Goal: Navigation & Orientation: Find specific page/section

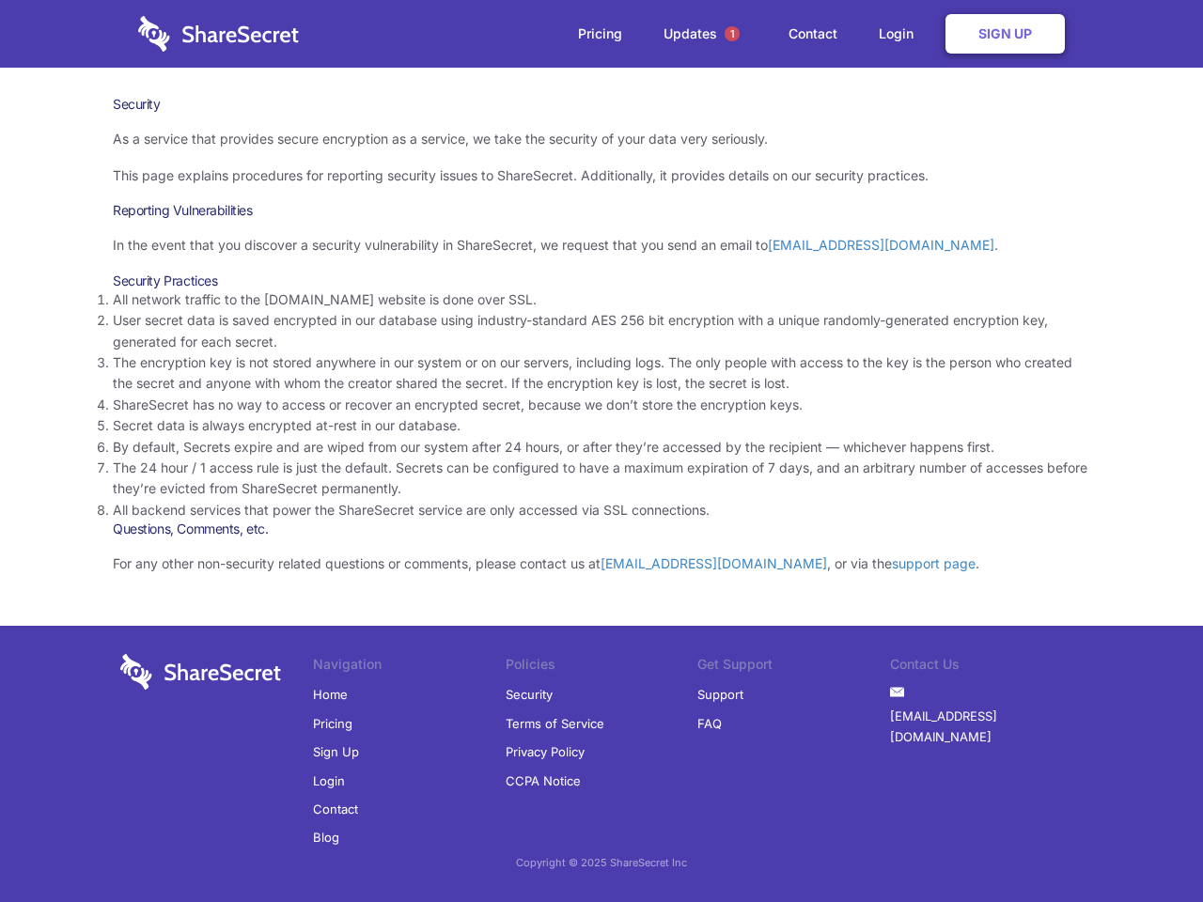
click at [602, 451] on li "By default, Secrets expire and are wiped from our system after 24 hours, or aft…" at bounding box center [601, 447] width 977 height 21
click at [732, 34] on span "1" at bounding box center [732, 33] width 15 height 15
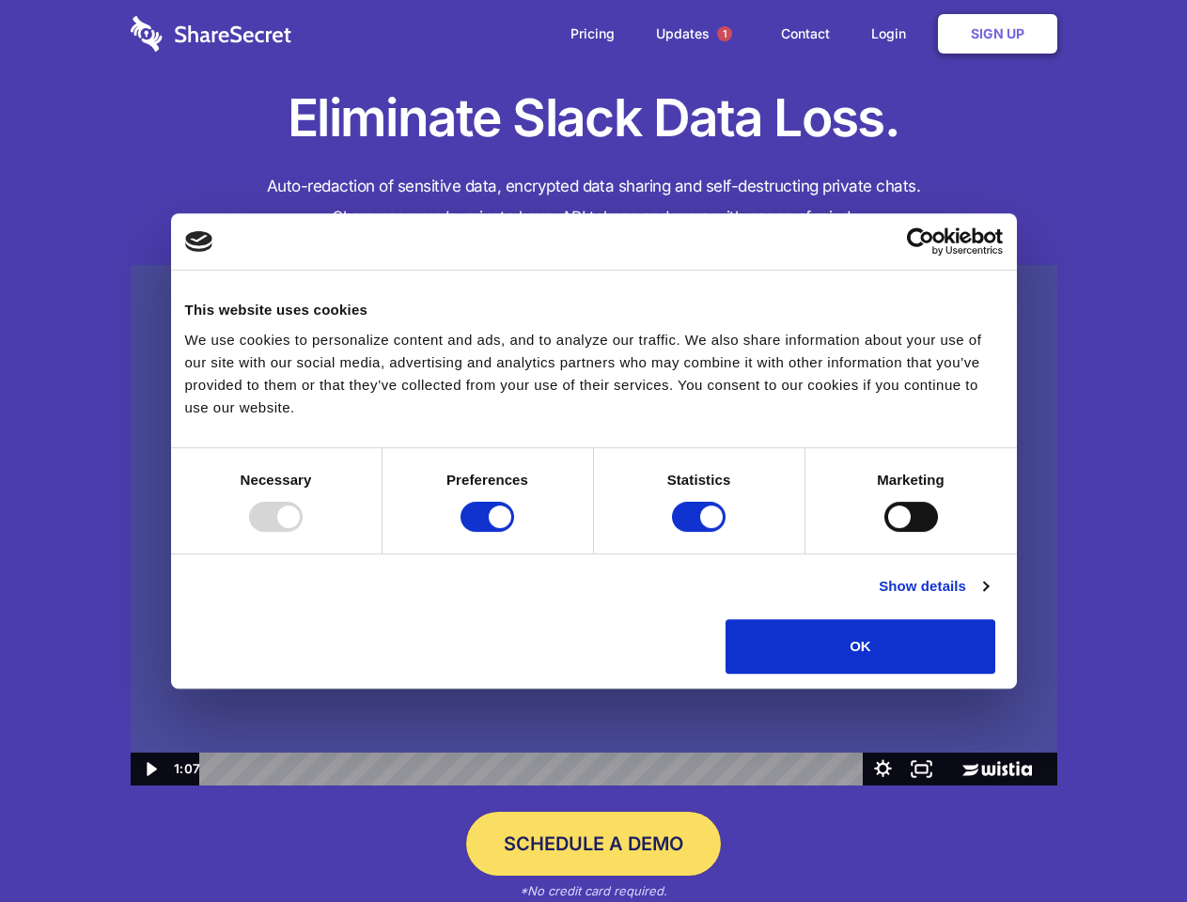
click at [593, 451] on img at bounding box center [594, 526] width 927 height 522
click at [303, 532] on div at bounding box center [276, 517] width 54 height 30
click at [514, 532] on input "Preferences" at bounding box center [488, 517] width 54 height 30
checkbox input "false"
click at [701, 532] on input "Statistics" at bounding box center [699, 517] width 54 height 30
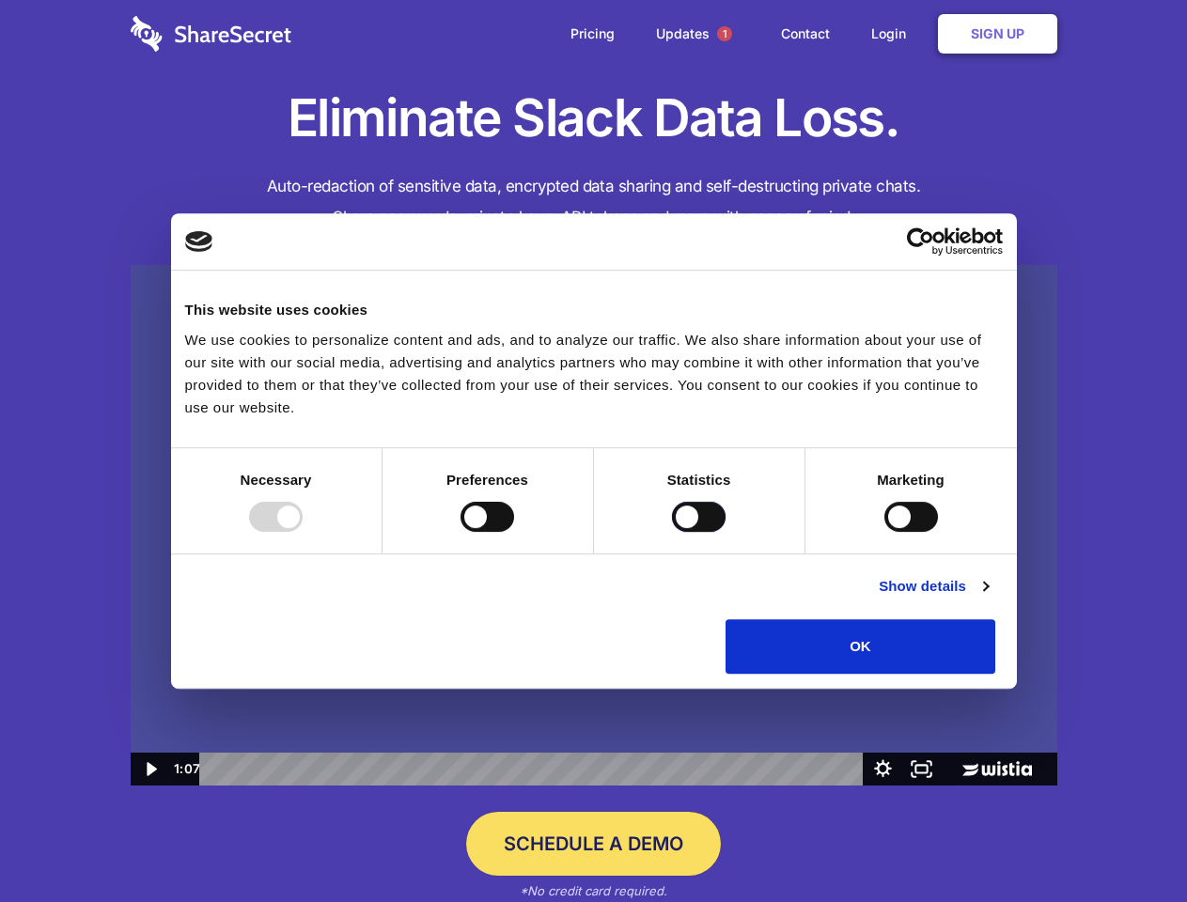
checkbox input "false"
click at [884, 532] on input "Marketing" at bounding box center [911, 517] width 54 height 30
checkbox input "true"
click at [988, 598] on link "Show details" at bounding box center [933, 586] width 109 height 23
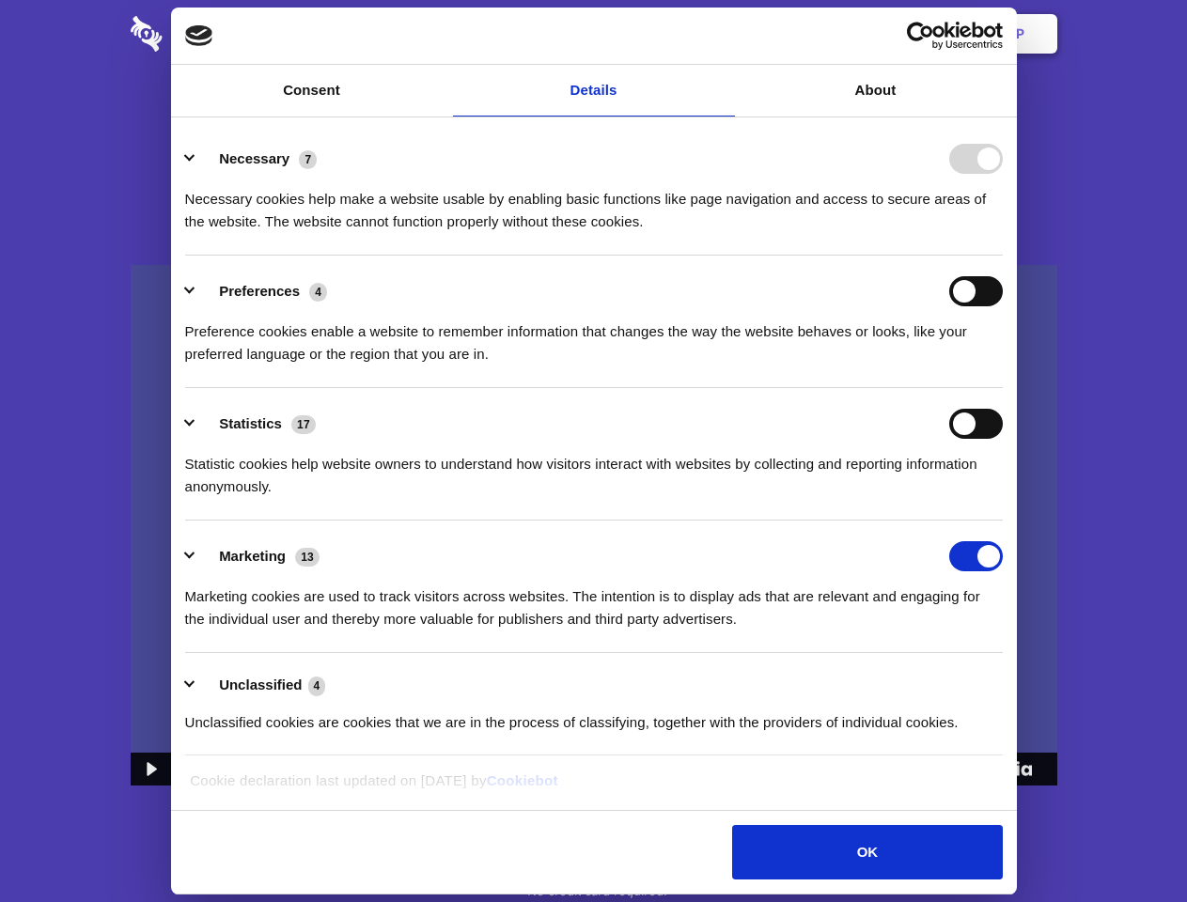
click at [1003, 256] on li "Necessary 7 Necessary cookies help make a website usable by enabling basic func…" at bounding box center [594, 189] width 818 height 133
click at [724, 34] on span "1" at bounding box center [724, 33] width 15 height 15
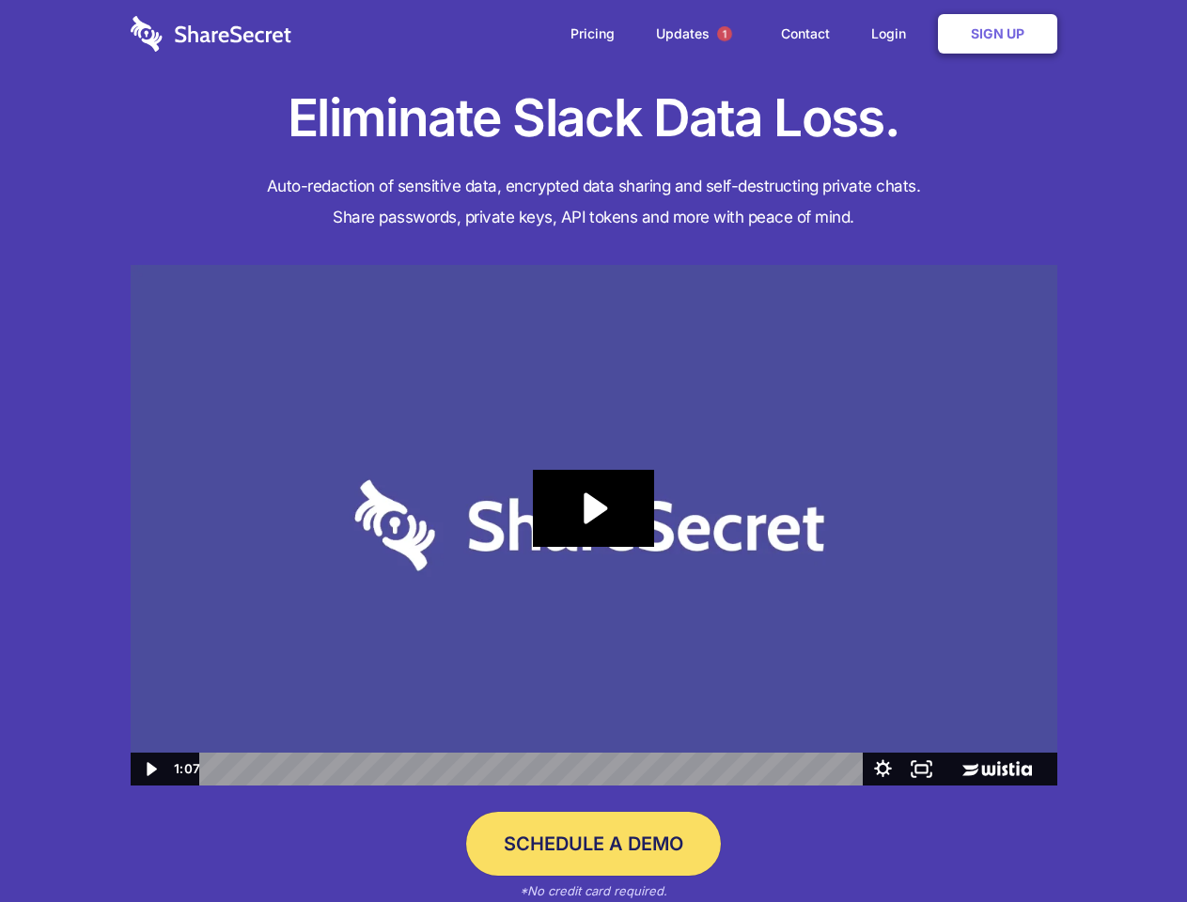
click at [594, 525] on icon "Play Video: Sharesecret Slack Extension" at bounding box center [593, 508] width 120 height 77
